Goal: Find specific page/section: Find specific page/section

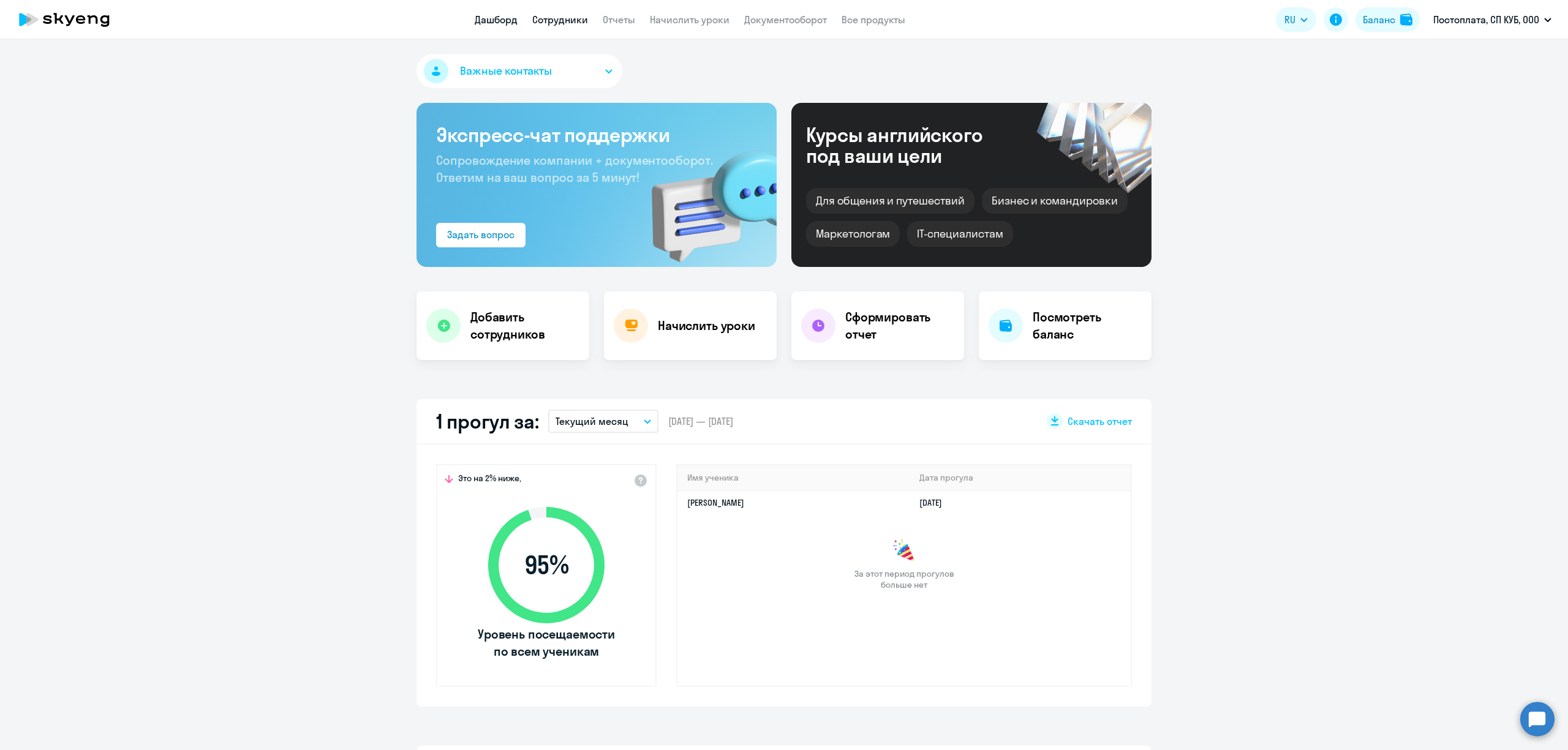
click at [563, 21] on link "Сотрудники" at bounding box center [560, 19] width 56 height 12
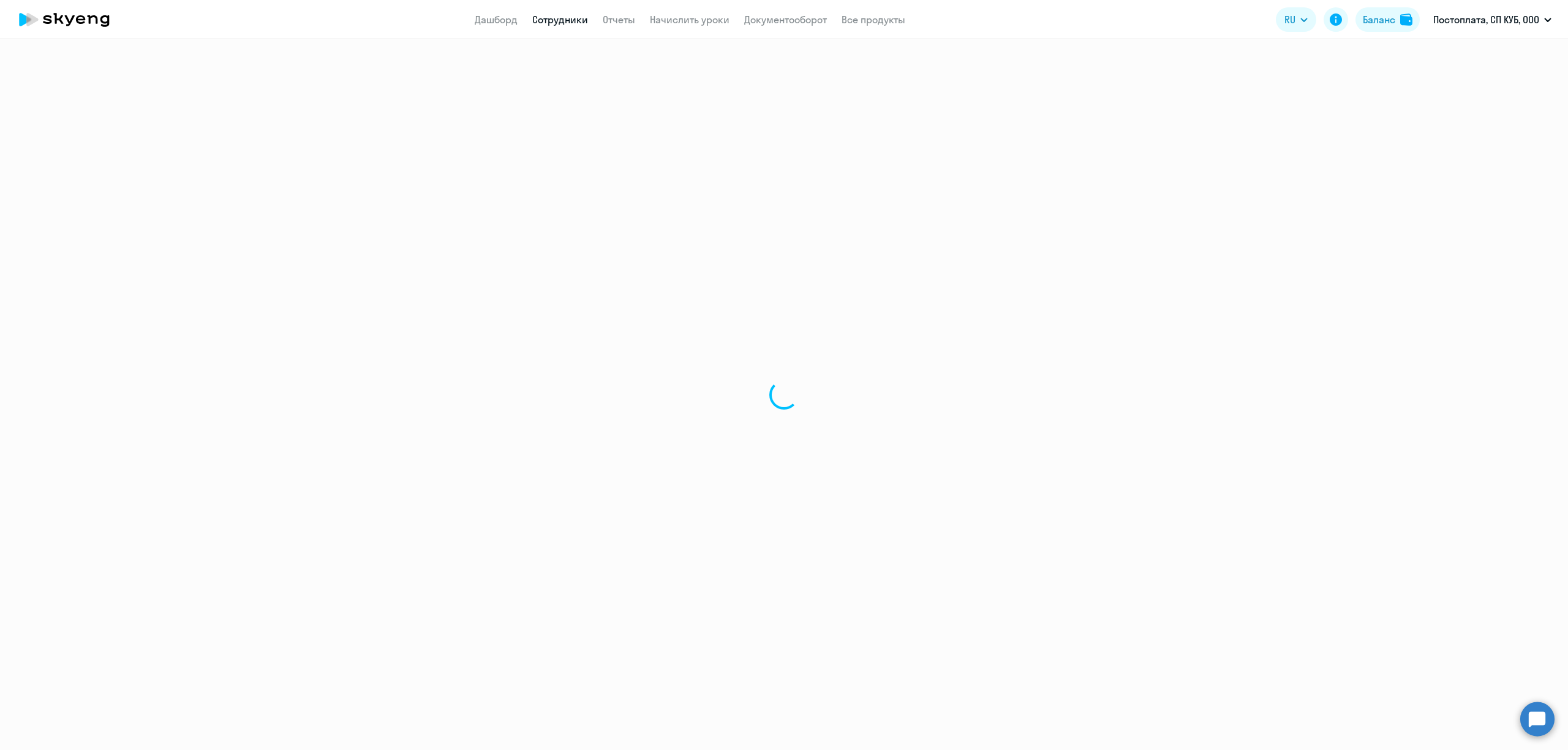
select select "30"
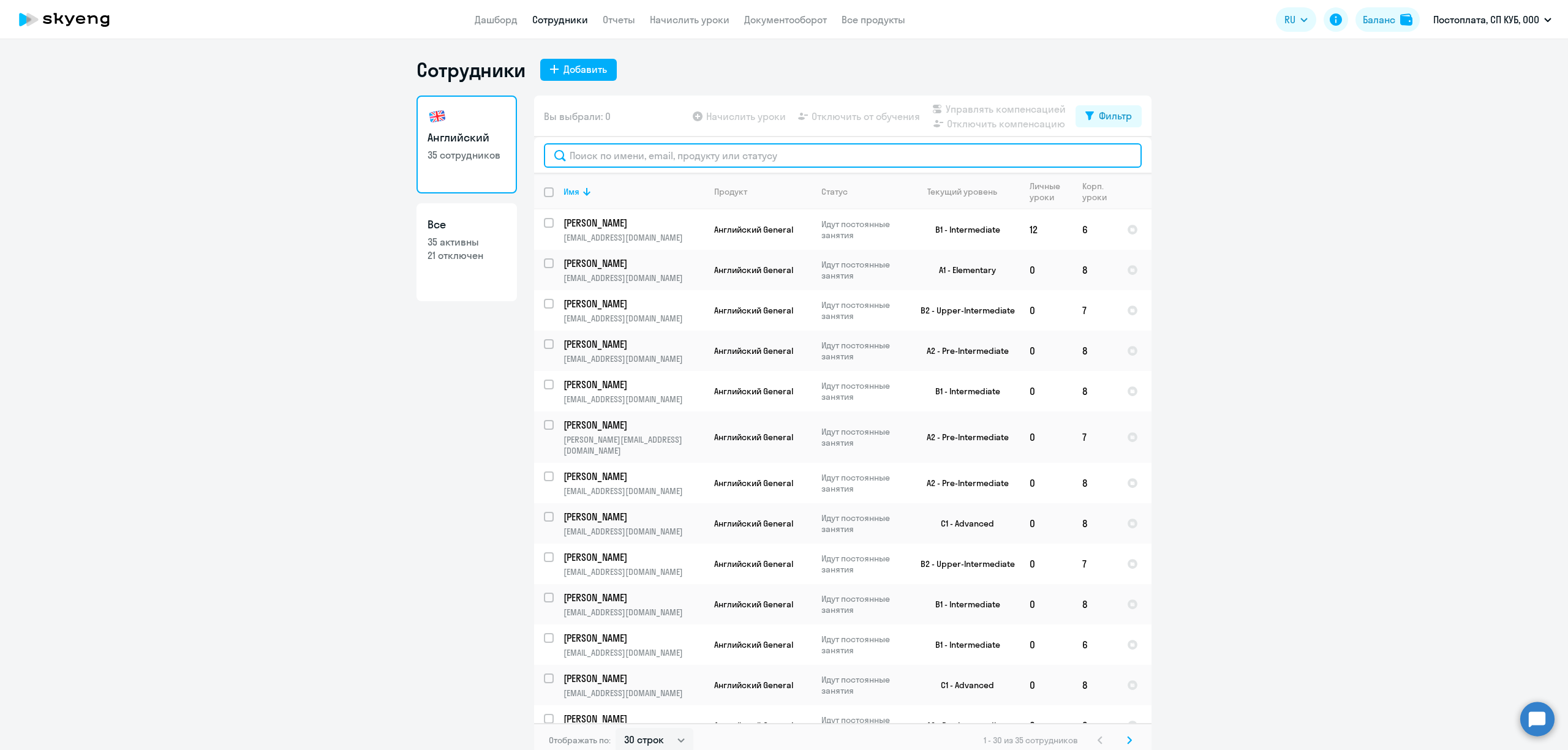
click at [796, 158] on input "text" at bounding box center [843, 156] width 598 height 25
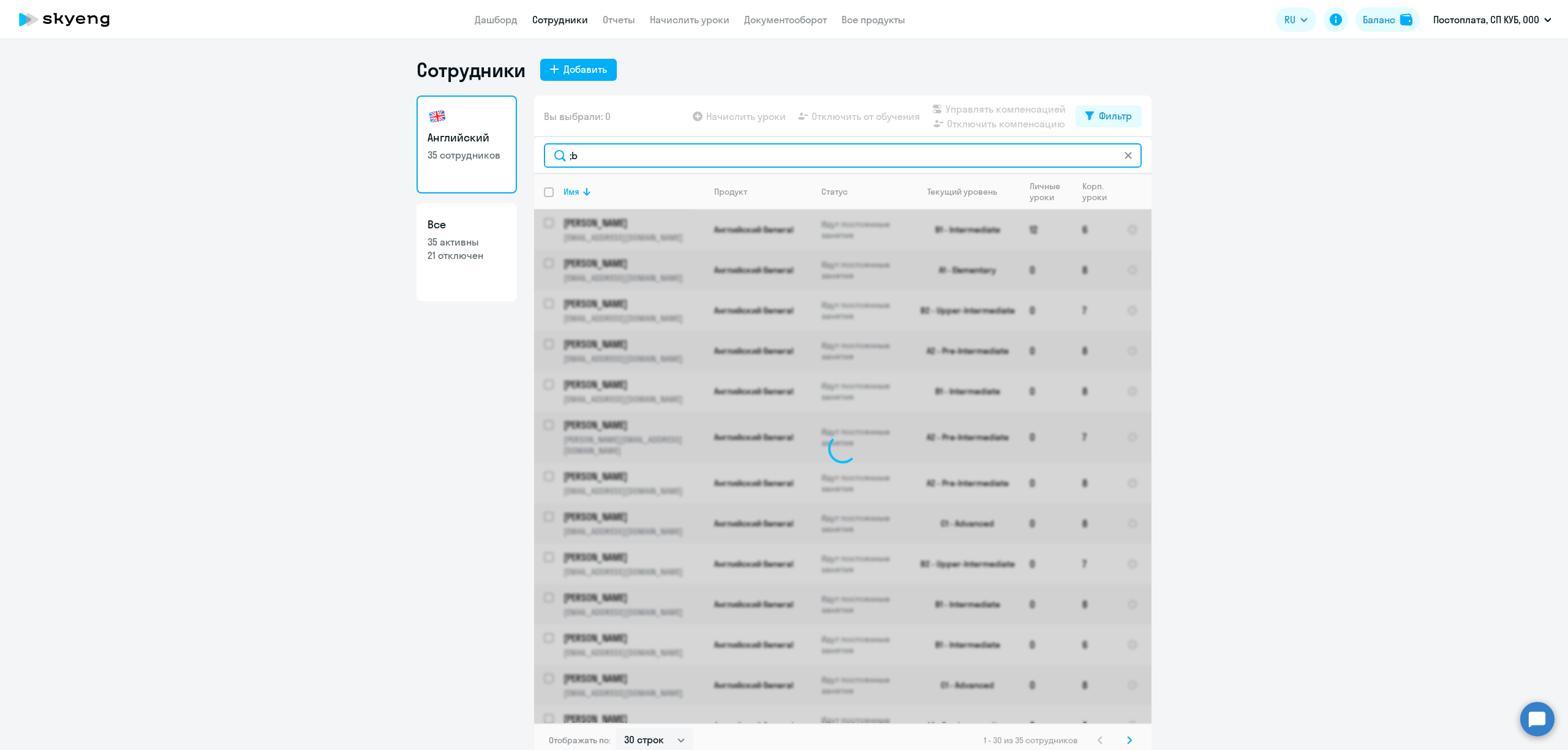
type input ";"
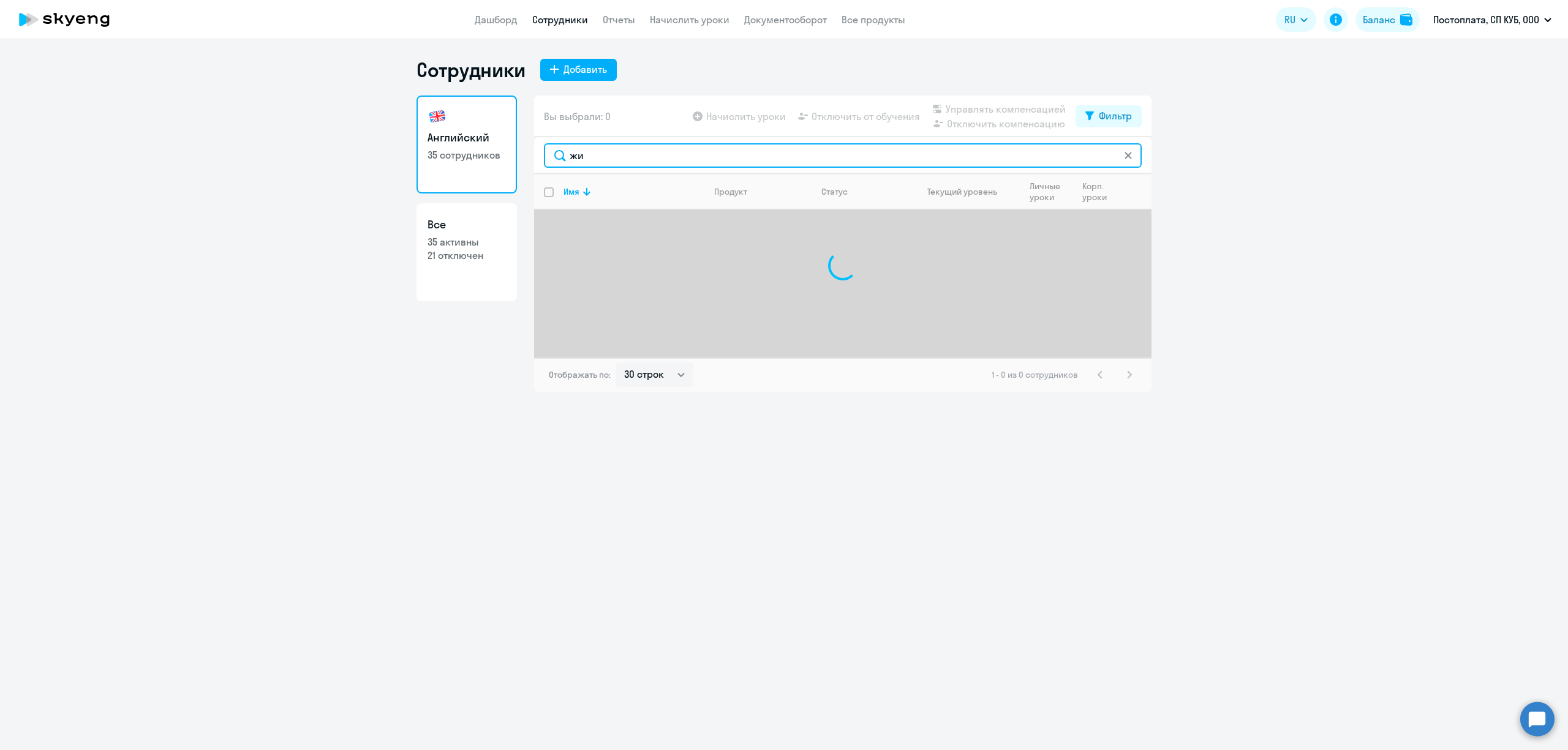
type input "ж"
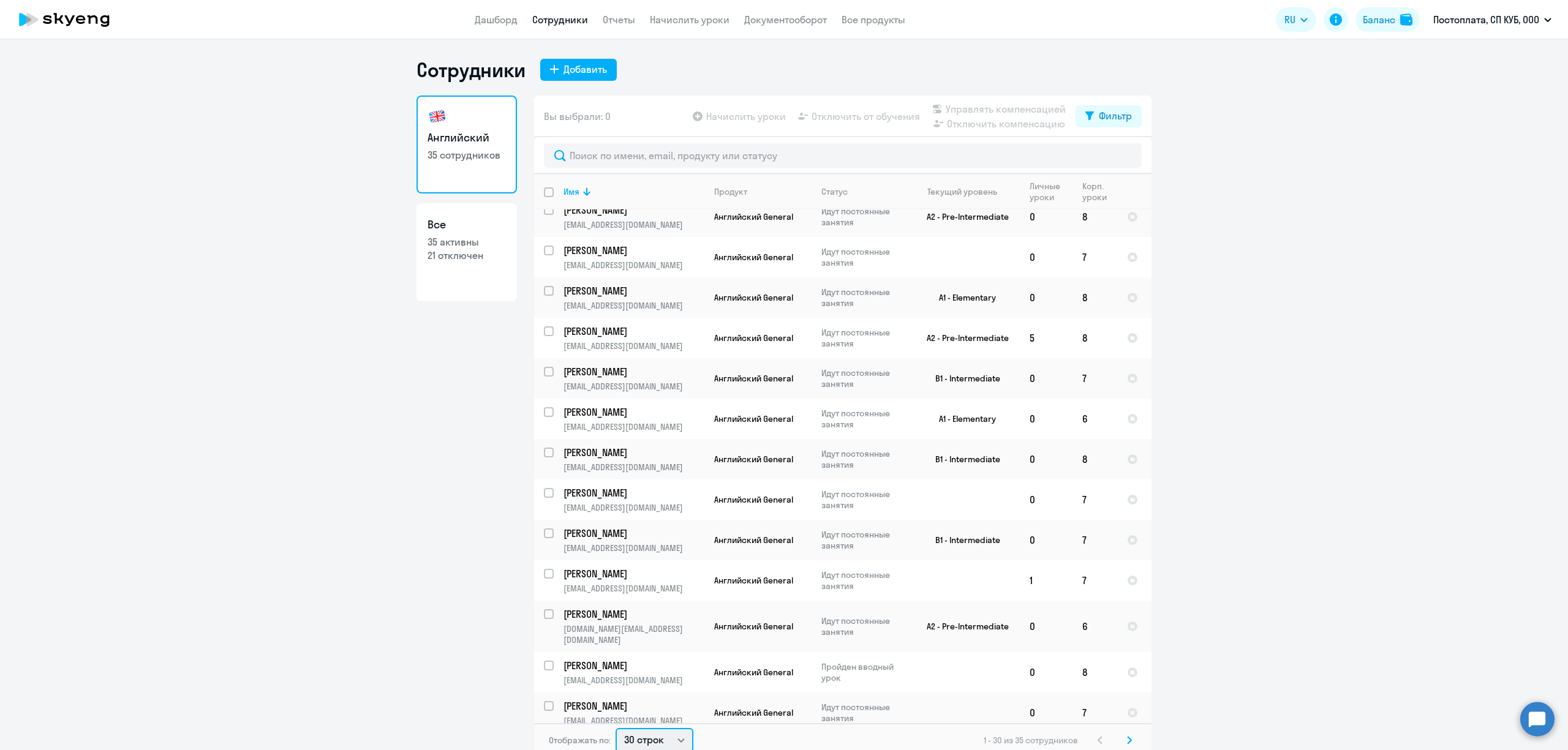
scroll to position [2, 0]
click at [669, 747] on select "30 строк 50 строк 100 строк" at bounding box center [655, 738] width 77 height 25
select select "100"
click at [616, 726] on select "30 строк 50 строк 100 строк" at bounding box center [655, 738] width 77 height 25
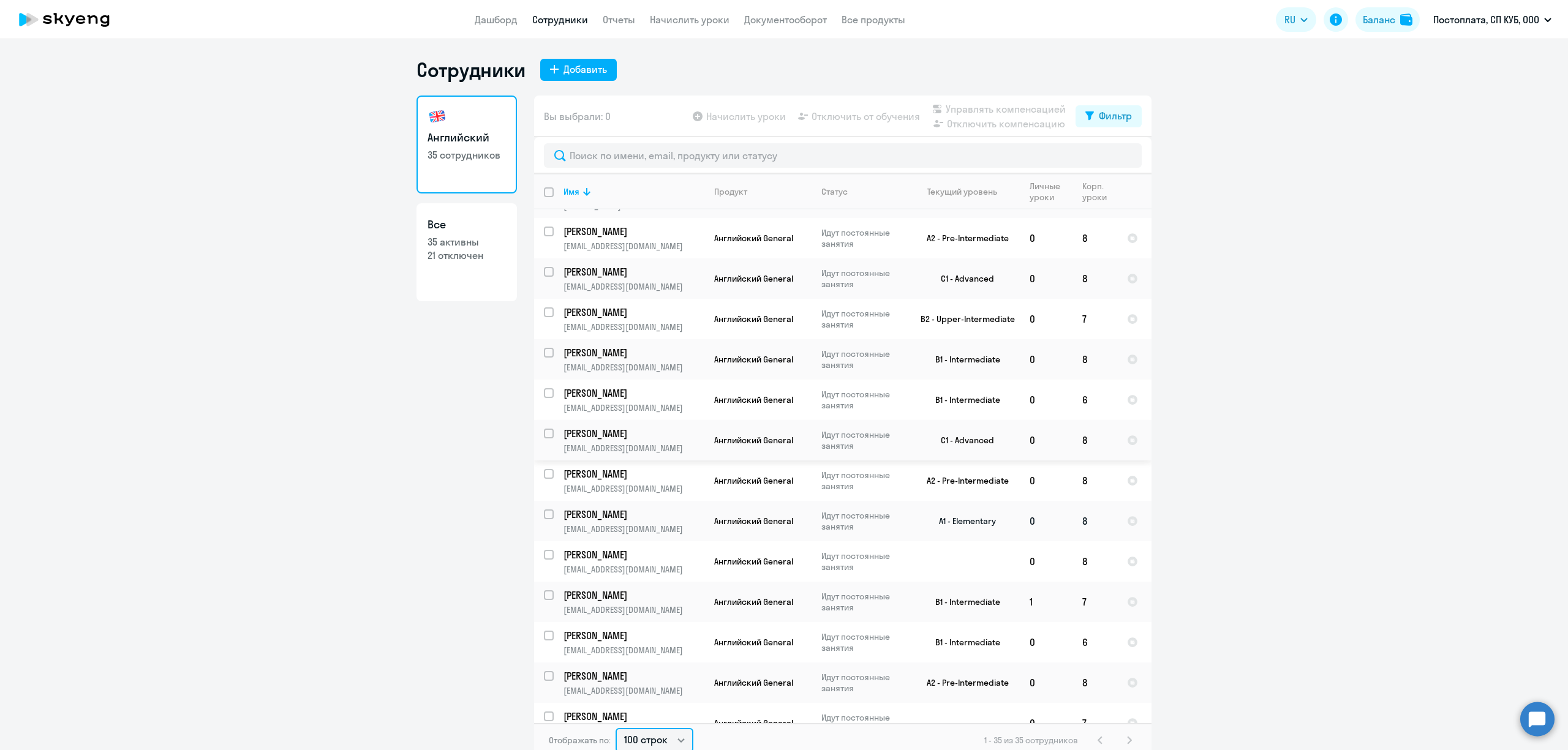
scroll to position [163, 0]
